Goal: Transaction & Acquisition: Book appointment/travel/reservation

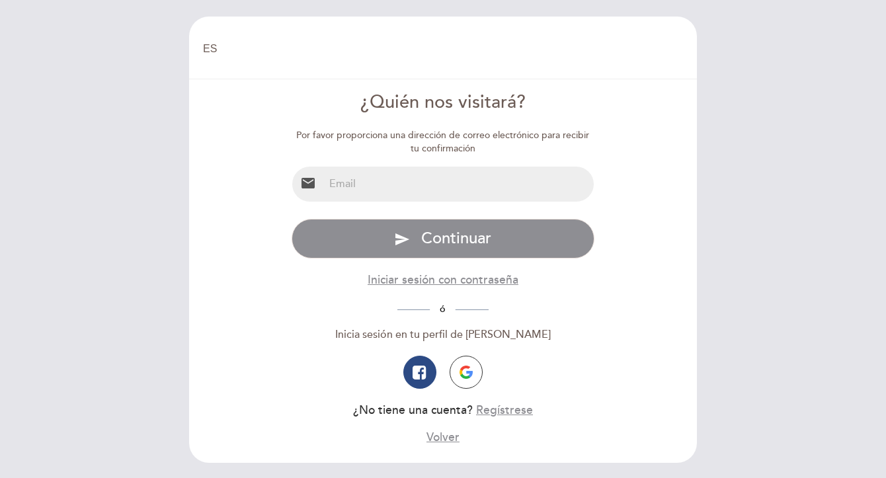
select select "es"
click at [399, 188] on input "email" at bounding box center [459, 184] width 270 height 35
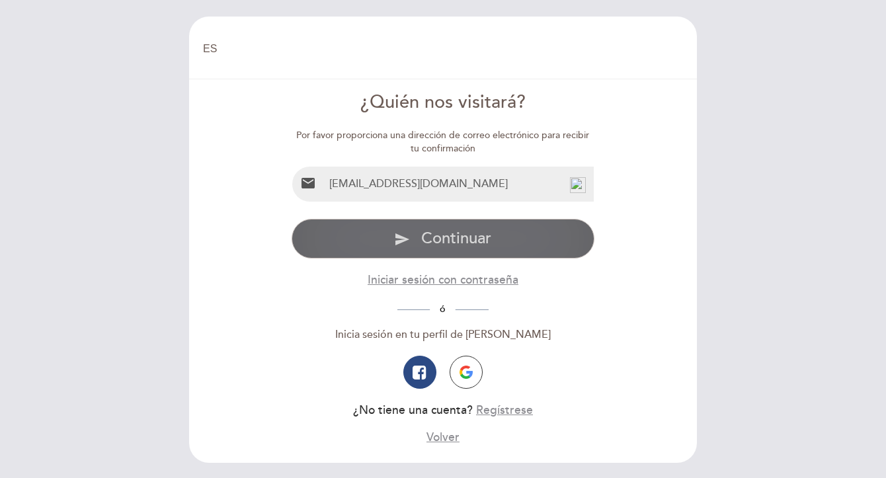
type input "[EMAIL_ADDRESS][DOMAIN_NAME]"
click at [436, 241] on span "Continuar" at bounding box center [456, 238] width 70 height 19
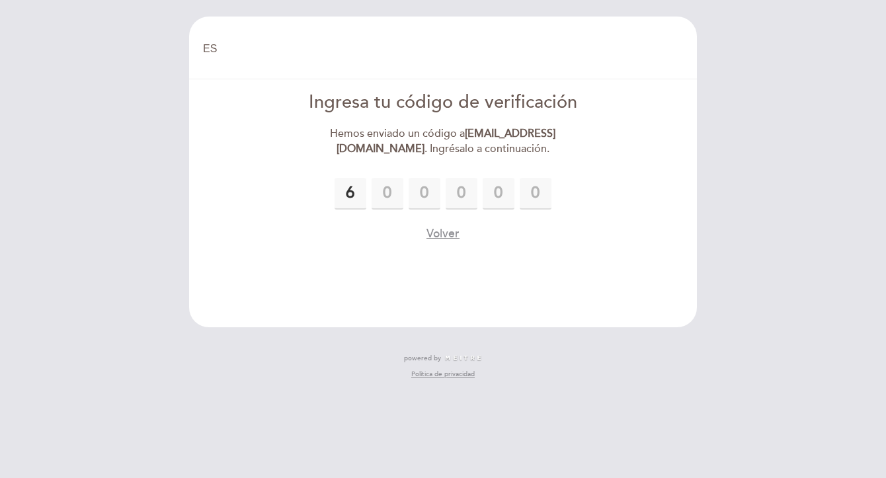
type input "6"
type input "0"
type input "8"
type input "4"
type input "3"
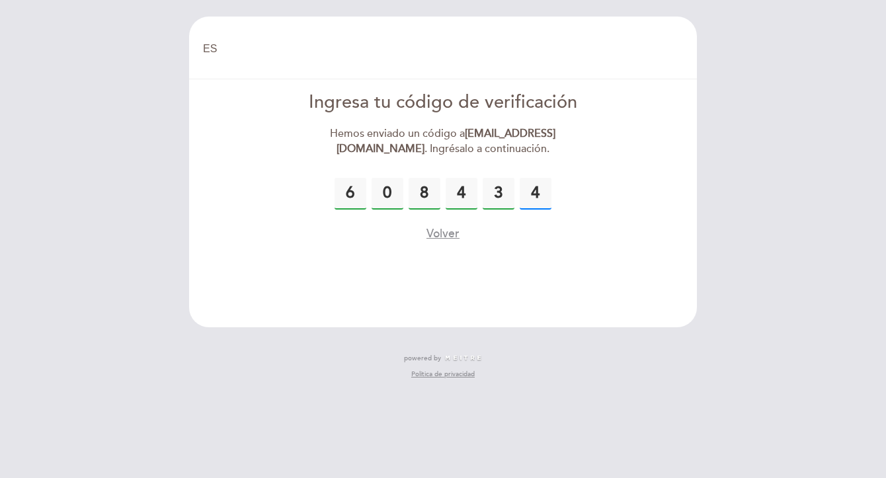
type input "4"
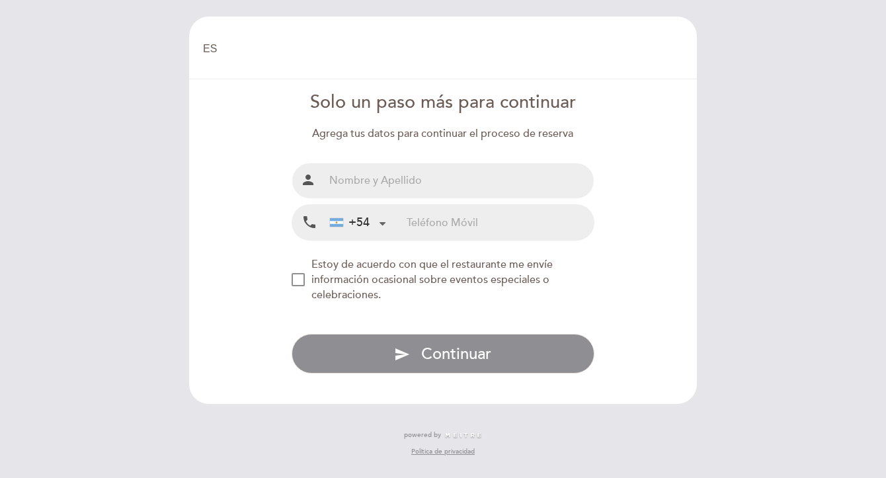
click at [454, 174] on input "text" at bounding box center [459, 180] width 270 height 35
type input "[PERSON_NAME]"
click at [454, 229] on input "tel" at bounding box center [500, 222] width 187 height 35
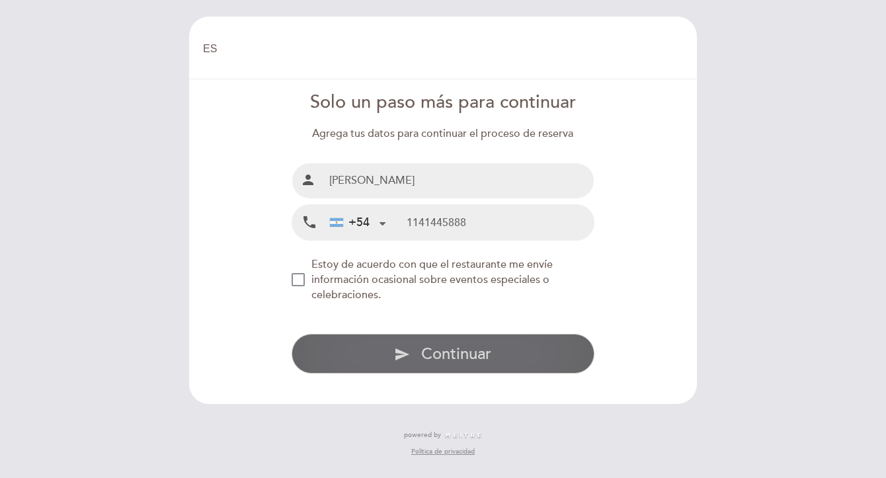
type input "1141445888"
click at [449, 350] on span "Continuar" at bounding box center [456, 353] width 70 height 19
